Goal: Feedback & Contribution: Leave review/rating

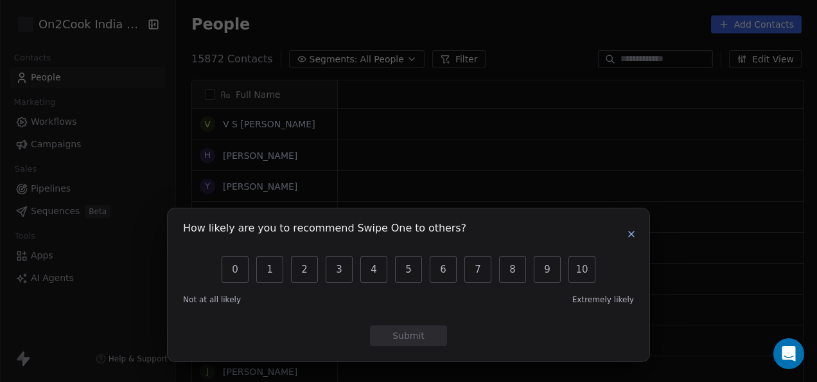
scroll to position [10, 10]
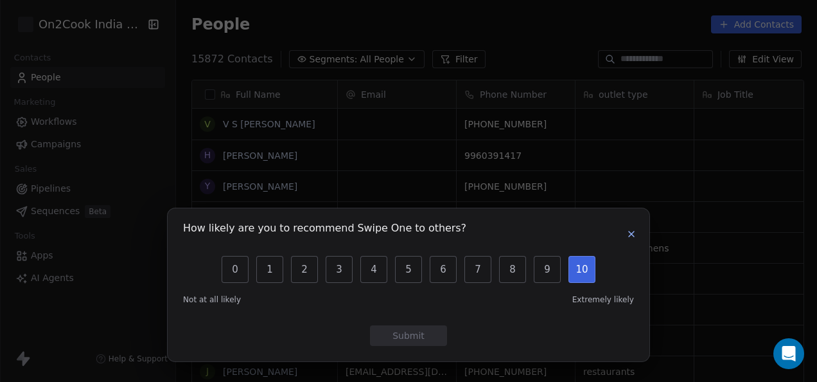
click at [578, 276] on button "10" at bounding box center [582, 269] width 27 height 27
click at [397, 334] on button "Submit" at bounding box center [408, 335] width 77 height 21
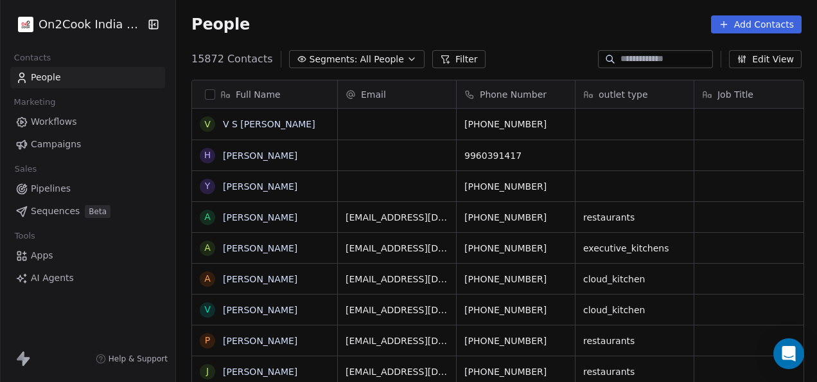
click at [397, 334] on div "How likely are you to recommend Swipe One to others? 0 1 2 3 4 5 6 7 8 9 10 Not…" at bounding box center [408, 191] width 817 height 382
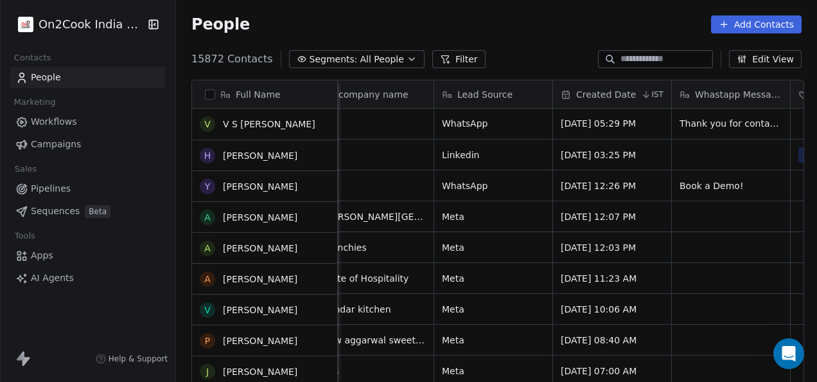
scroll to position [0, 0]
click at [60, 123] on span "Workflows" at bounding box center [54, 121] width 46 height 13
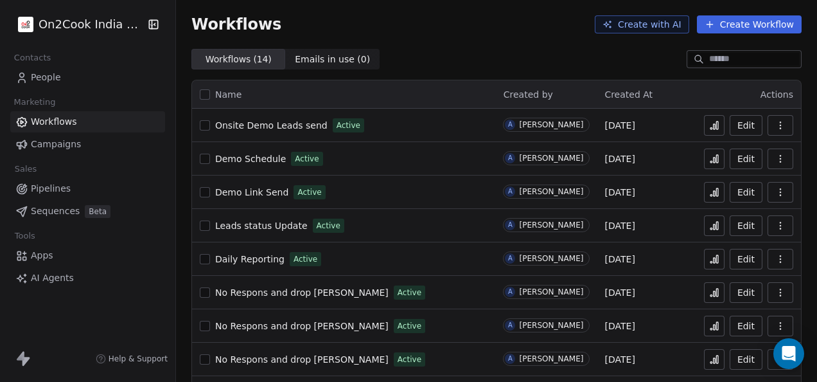
click at [46, 83] on span "People" at bounding box center [46, 77] width 30 height 13
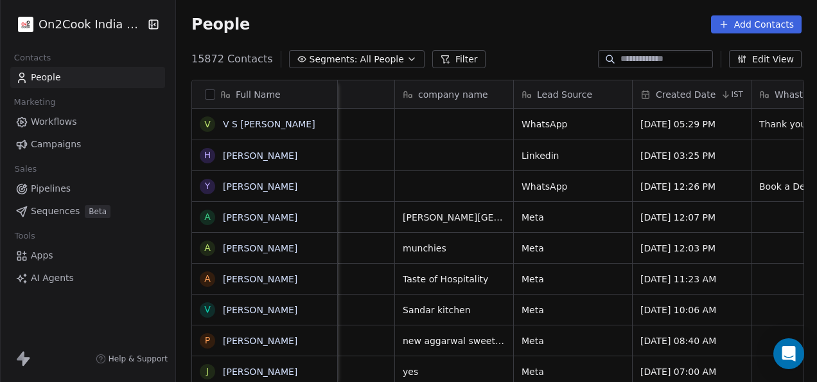
scroll to position [2, 0]
